Goal: Obtain resource: Download file/media

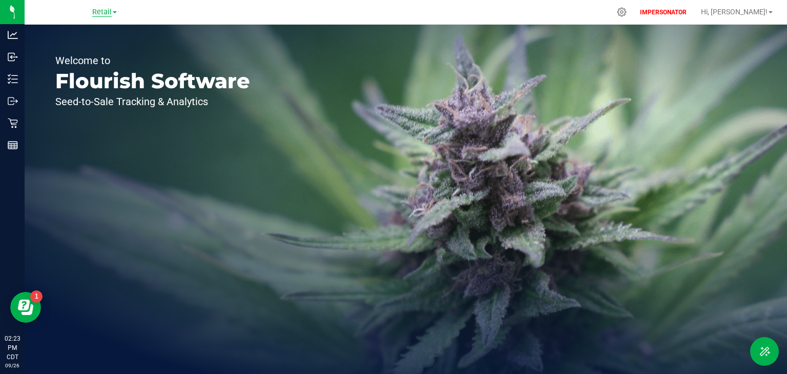
click at [105, 12] on span "Retail" at bounding box center [101, 12] width 19 height 9
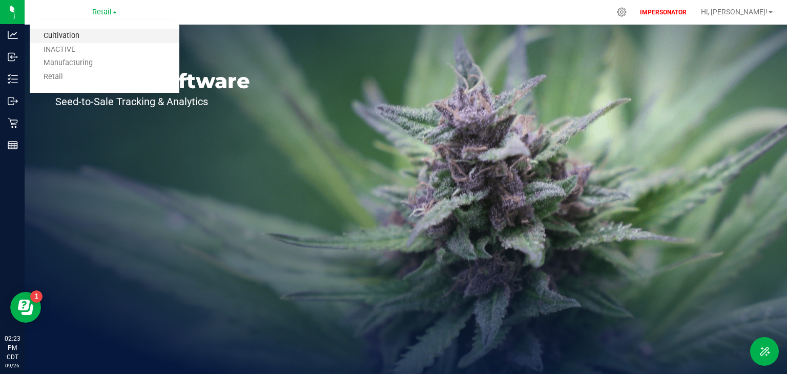
click at [82, 31] on link "Cultivation" at bounding box center [105, 36] width 150 height 14
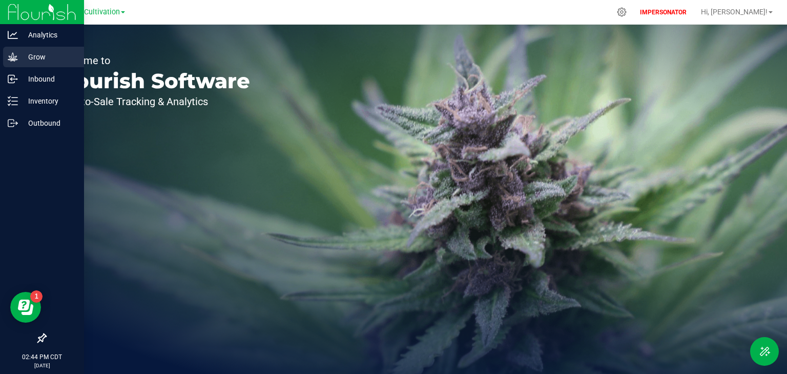
click at [15, 55] on icon at bounding box center [13, 57] width 10 height 10
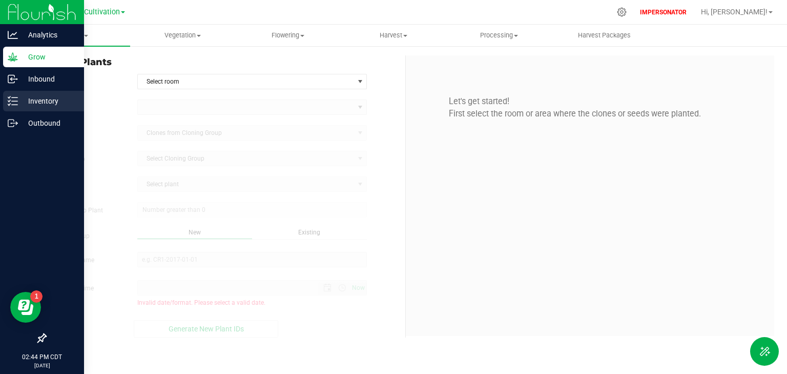
click at [29, 100] on p "Inventory" at bounding box center [48, 101] width 61 height 12
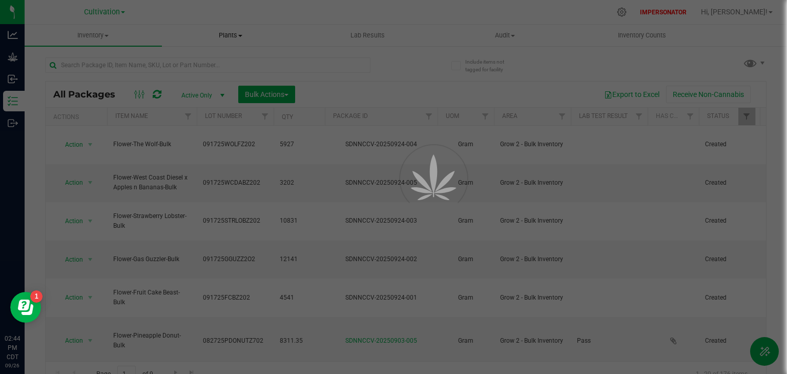
click at [224, 35] on span "Plants" at bounding box center [230, 35] width 136 height 9
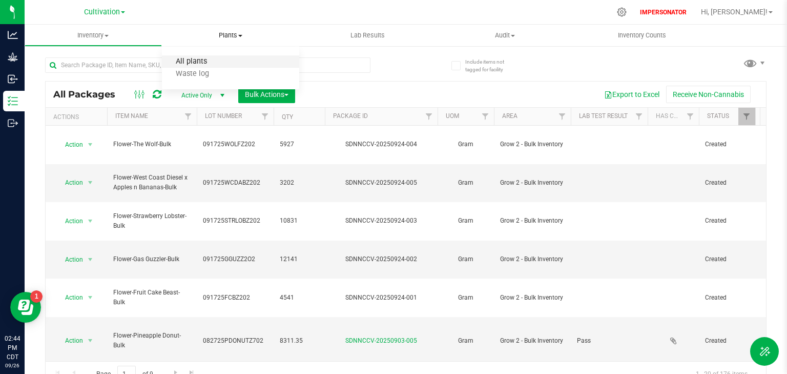
click at [205, 60] on span "All plants" at bounding box center [191, 61] width 59 height 9
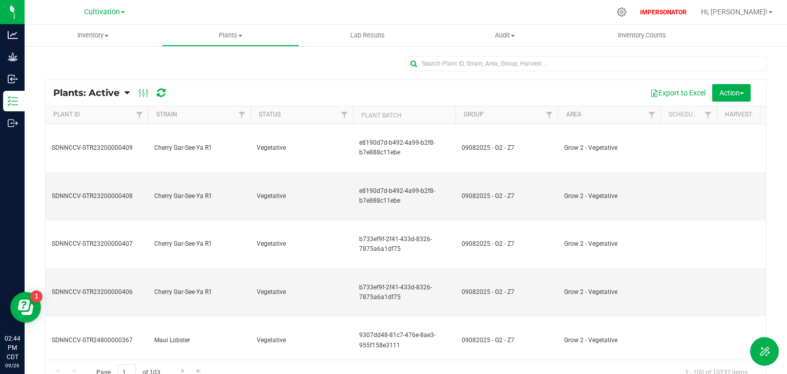
click at [111, 92] on span "Plants: Active" at bounding box center [86, 92] width 66 height 11
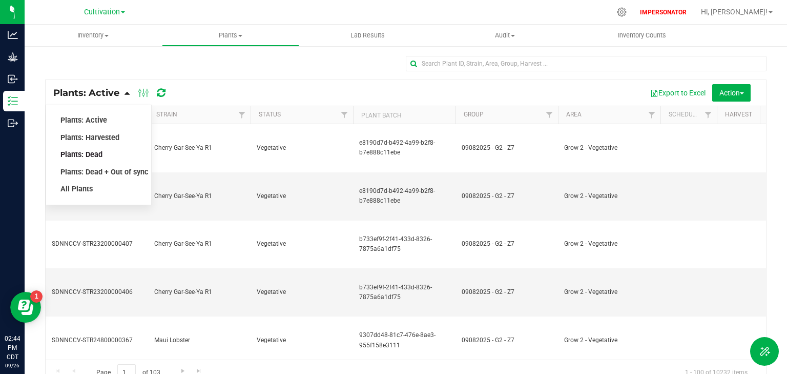
click at [98, 150] on span "Plants: Dead" at bounding box center [81, 154] width 42 height 9
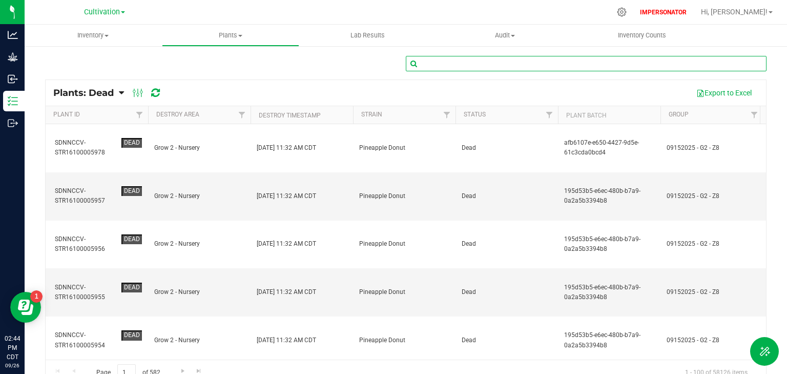
click at [489, 57] on input "text" at bounding box center [586, 63] width 361 height 15
type input "2469"
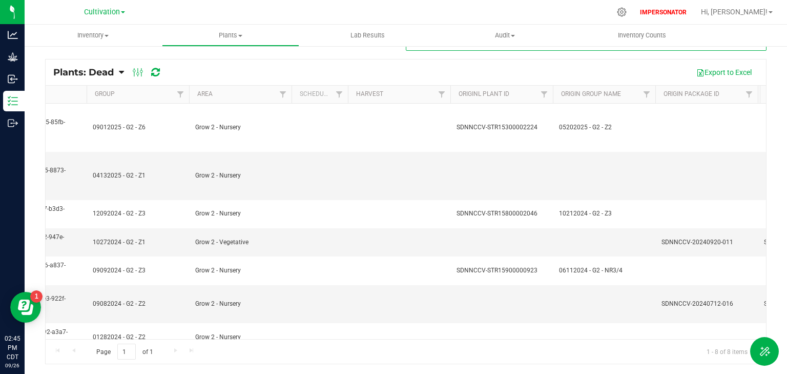
scroll to position [0, 586]
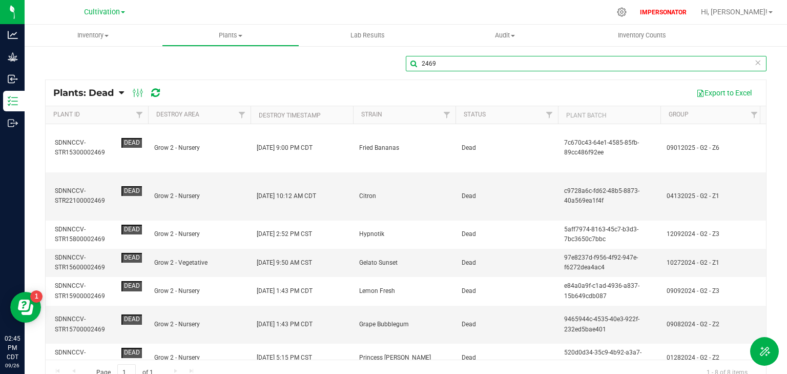
drag, startPoint x: 443, startPoint y: 61, endPoint x: 389, endPoint y: 63, distance: 53.8
click at [389, 63] on div "2469" at bounding box center [405, 68] width 721 height 24
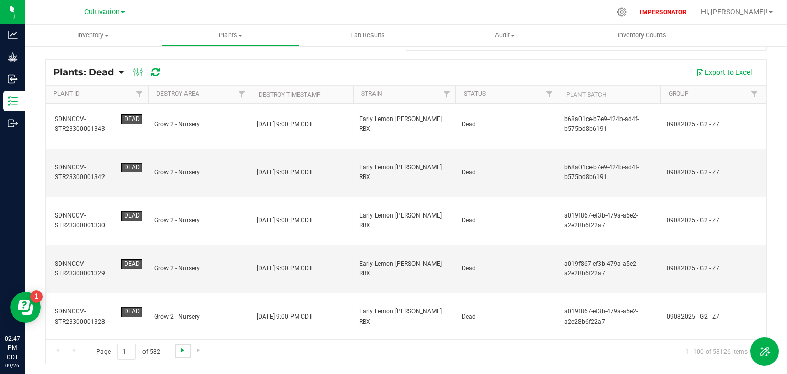
click at [182, 350] on span "Go to the next page" at bounding box center [183, 350] width 8 height 8
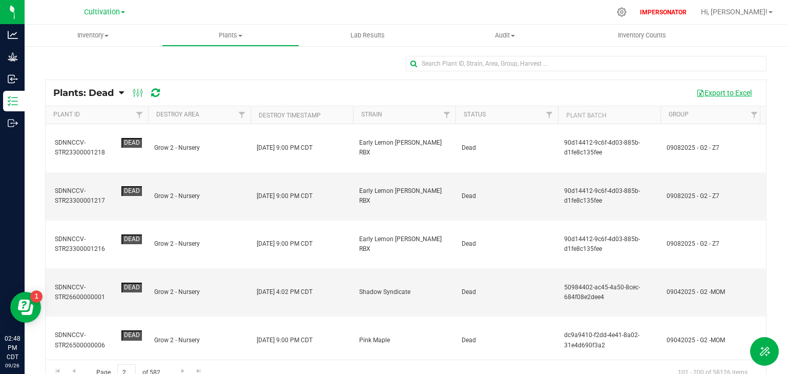
click at [723, 93] on button "Export to Excel" at bounding box center [724, 92] width 69 height 17
click at [334, 116] on th "Destroy Timestamp" at bounding box center [302, 115] width 102 height 18
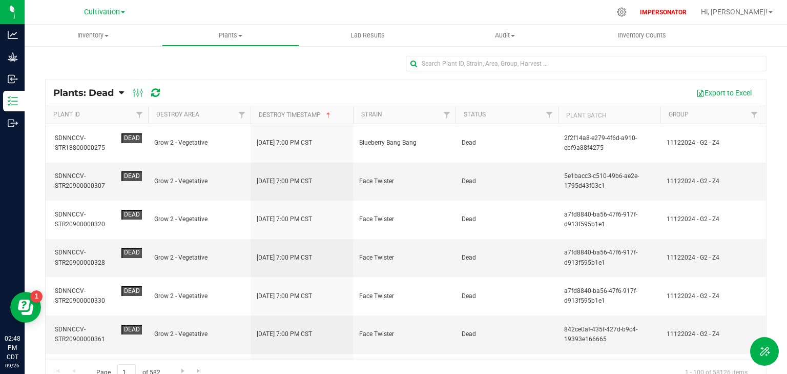
click at [342, 115] on th "Destroy Timestamp" at bounding box center [302, 115] width 102 height 18
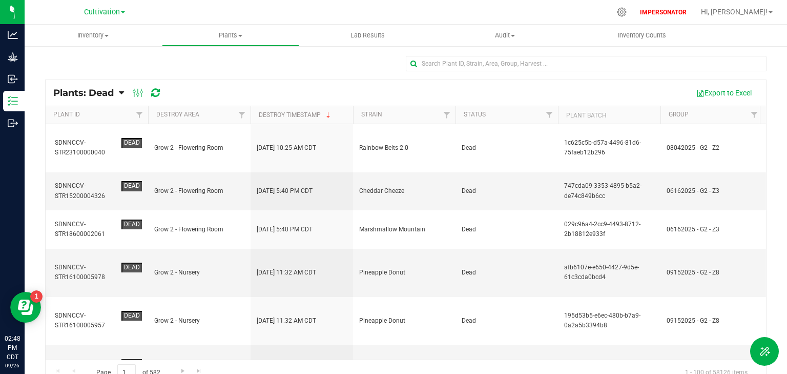
click at [343, 117] on th "Destroy Timestamp" at bounding box center [302, 115] width 102 height 18
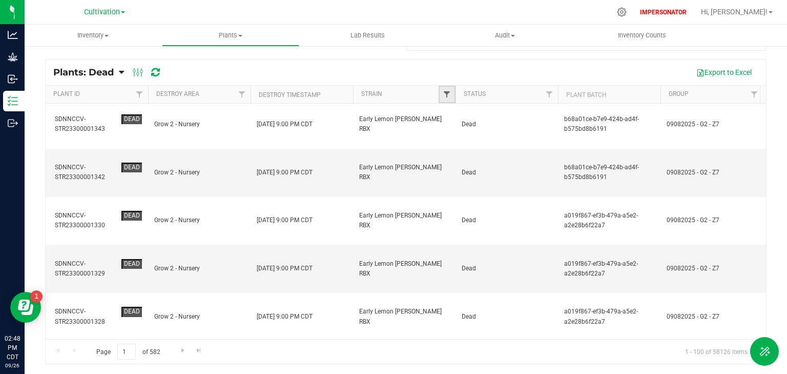
click at [448, 96] on span "Filter" at bounding box center [447, 94] width 8 height 8
drag, startPoint x: 359, startPoint y: 122, endPoint x: 420, endPoint y: 122, distance: 61.0
copy span "Early Lemon [PERSON_NAME] RBX"
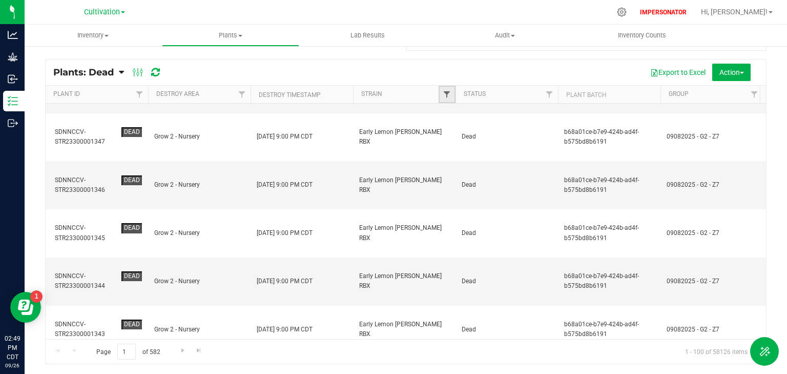
click at [447, 95] on span "Filter" at bounding box center [447, 94] width 8 height 8
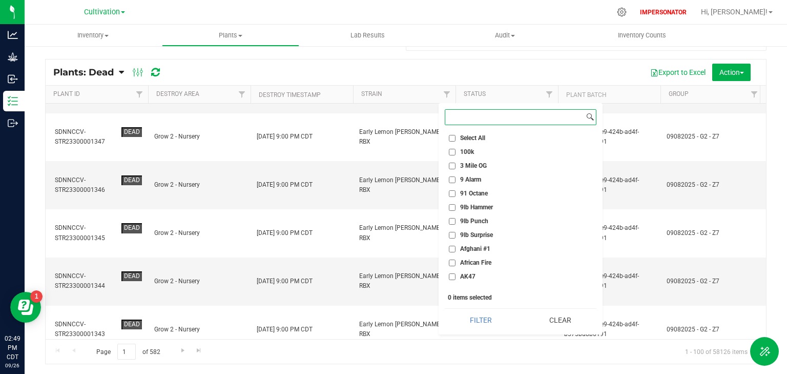
click at [482, 119] on input at bounding box center [514, 117] width 139 height 15
paste input "Early Lemon [PERSON_NAME] RBX"
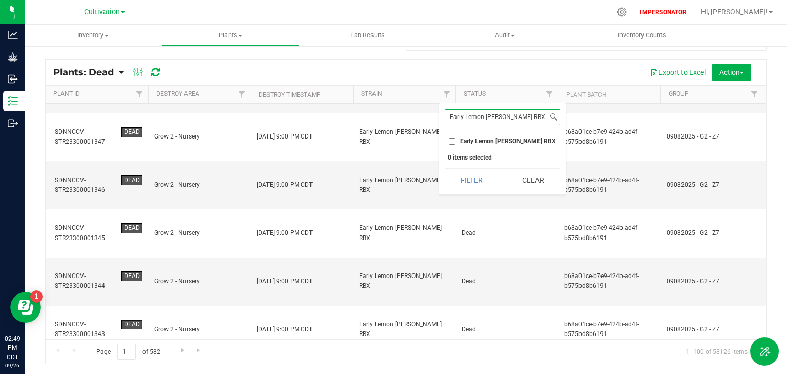
type input "Early Lemon [PERSON_NAME] RBX"
click at [456, 139] on label "Early Lemon [PERSON_NAME] RBX" at bounding box center [502, 141] width 107 height 7
click at [456, 139] on input "Early Lemon [PERSON_NAME] RBX" at bounding box center [452, 141] width 7 height 7
checkbox input "true"
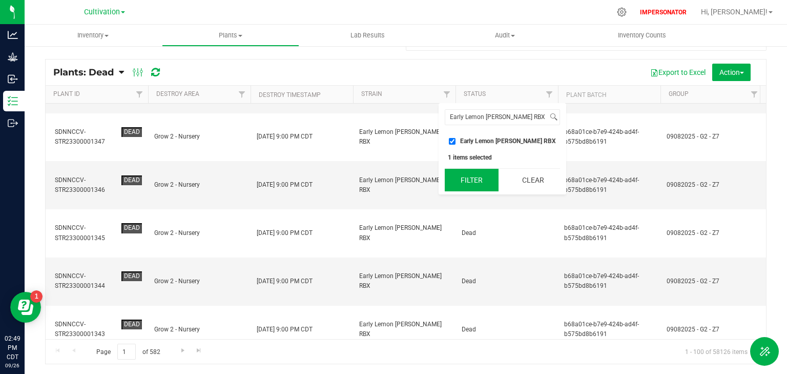
click at [475, 178] on button "Filter" at bounding box center [472, 180] width 54 height 23
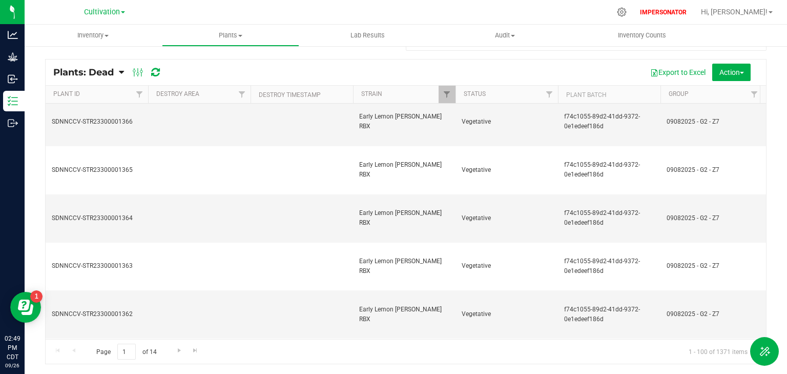
drag, startPoint x: 328, startPoint y: 267, endPoint x: 253, endPoint y: 271, distance: 75.4
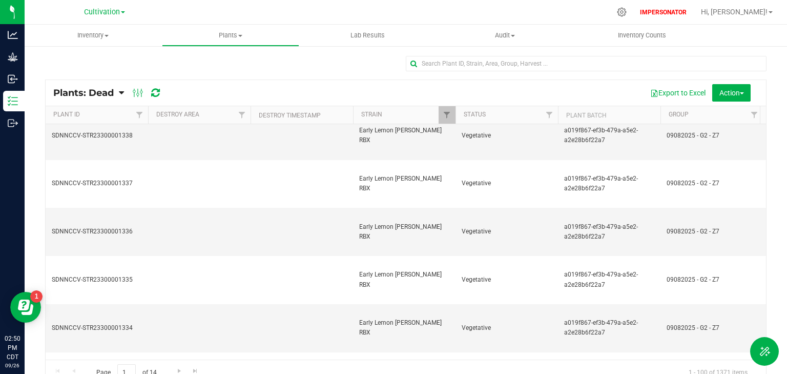
scroll to position [1476, 0]
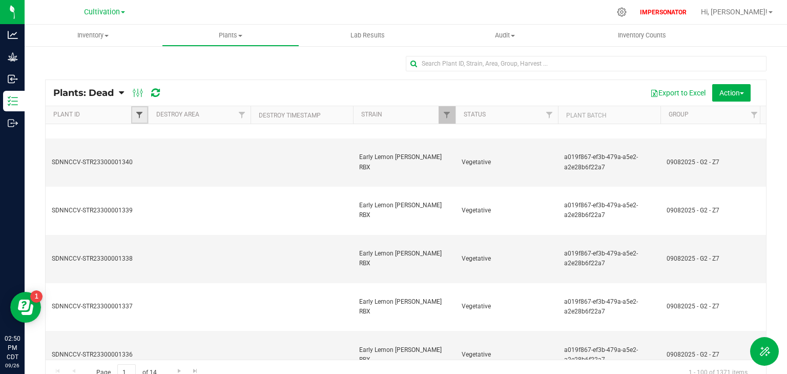
click at [141, 115] on span "Filter" at bounding box center [139, 115] width 8 height 8
click at [158, 137] on input "text" at bounding box center [190, 137] width 106 height 15
type input "dead"
click at [159, 170] on button "Filter" at bounding box center [161, 164] width 49 height 23
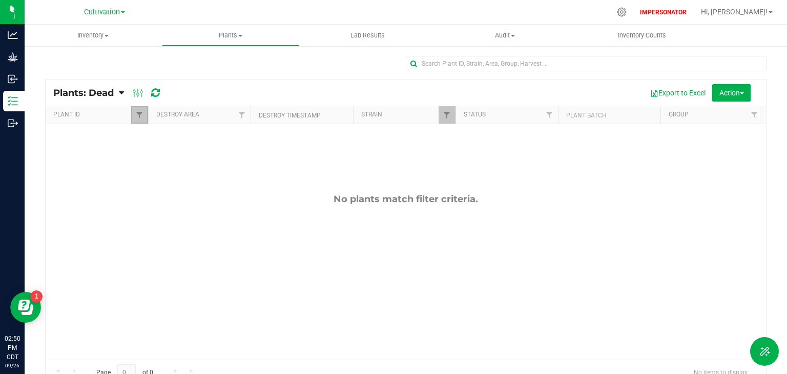
click at [137, 119] on link "Filter" at bounding box center [139, 114] width 17 height 17
click at [217, 159] on button "Clear" at bounding box center [218, 164] width 49 height 23
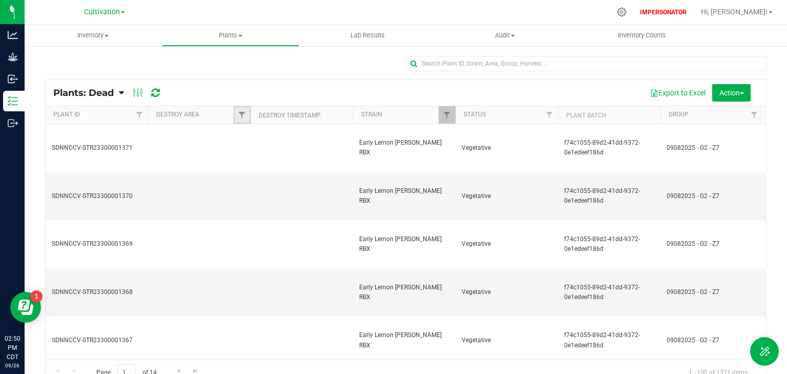
click at [246, 119] on link "Filter" at bounding box center [242, 114] width 17 height 17
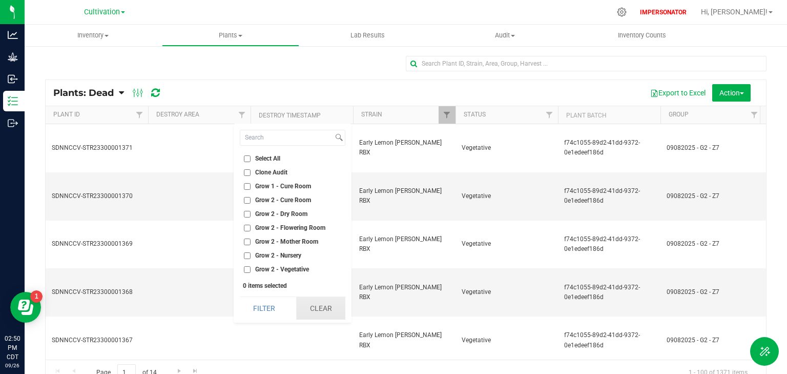
click at [324, 309] on button "Clear" at bounding box center [320, 308] width 49 height 23
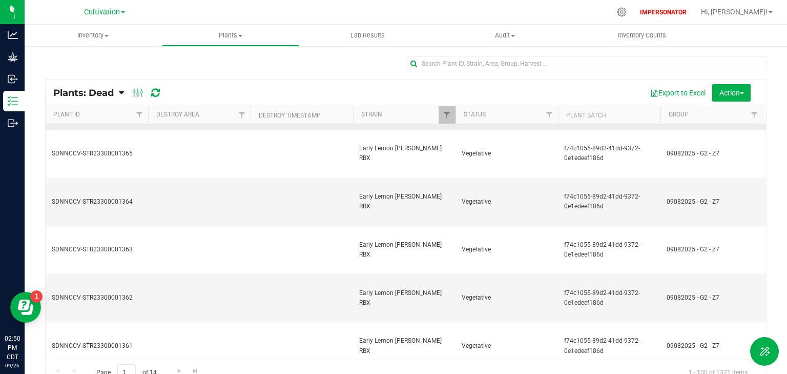
scroll to position [287, 0]
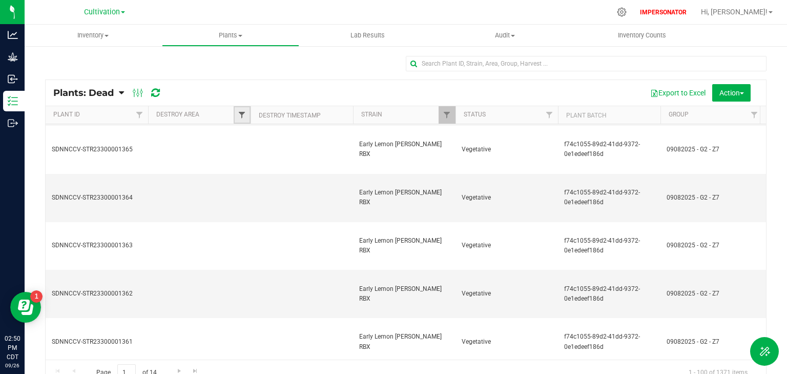
click at [243, 117] on span "Filter" at bounding box center [242, 115] width 8 height 8
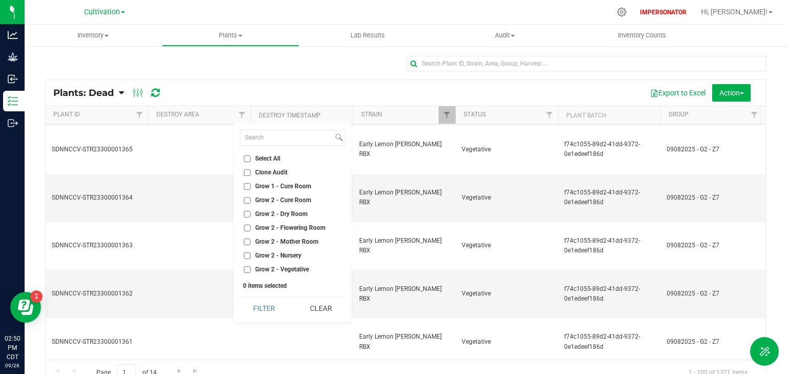
click at [254, 255] on label "Grow 2 - Nursery" at bounding box center [272, 255] width 57 height 7
click at [251, 255] on input "Grow 2 - Nursery" at bounding box center [247, 255] width 7 height 7
checkbox input "true"
click at [267, 308] on button "Filter" at bounding box center [264, 308] width 49 height 23
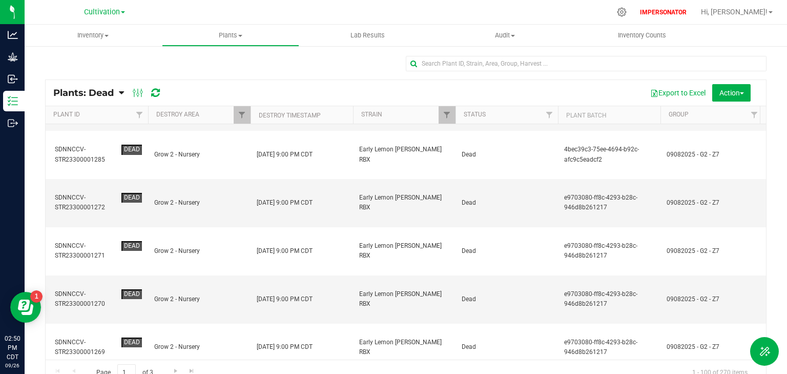
scroll to position [1599, 0]
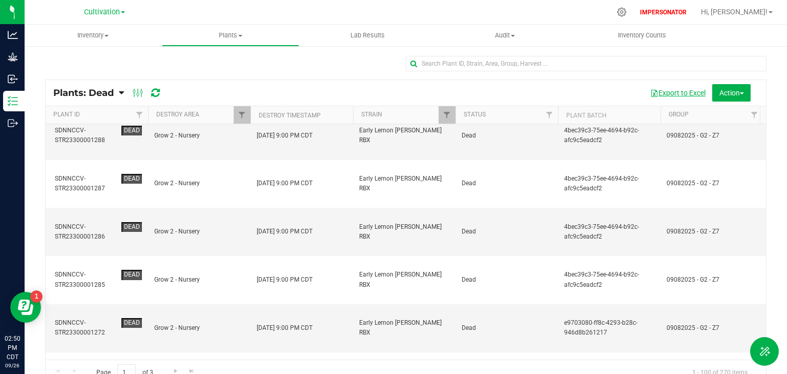
click at [681, 94] on button "Export to Excel" at bounding box center [678, 92] width 69 height 17
click at [768, 95] on div "Plants: Dead Plants: Active Plants: Harvested Plants: Dead" at bounding box center [405, 219] width 737 height 329
click at [731, 93] on span "Action" at bounding box center [731, 93] width 25 height 8
click at [275, 87] on div "Export to Excel Action Schedule destroy Destroy plants Bulk destroy CSV" at bounding box center [464, 92] width 587 height 17
